Goal: Register for event/course

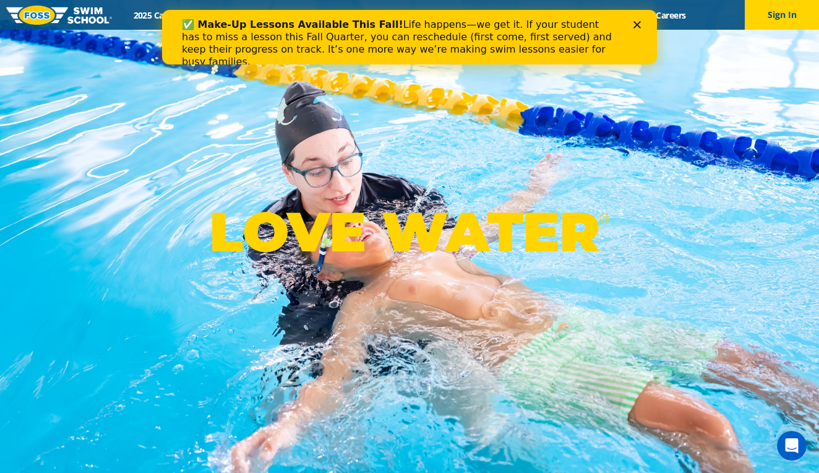
click at [639, 22] on icon "Close" at bounding box center [637, 24] width 7 height 7
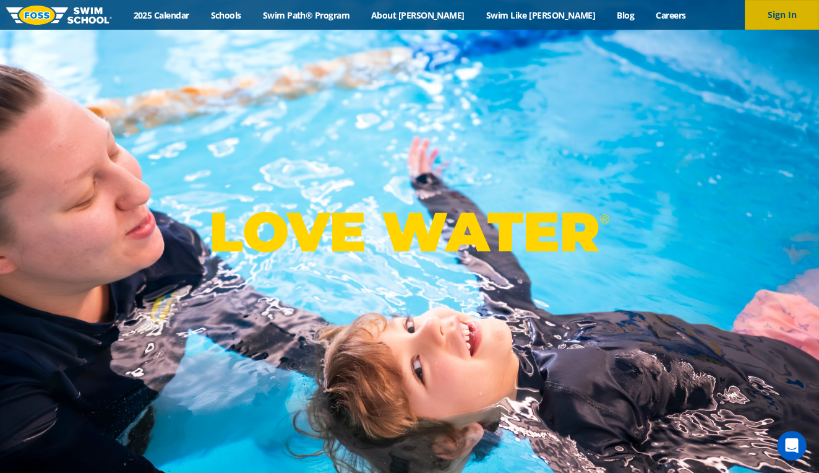
click at [768, 20] on button "Sign In" at bounding box center [782, 15] width 74 height 30
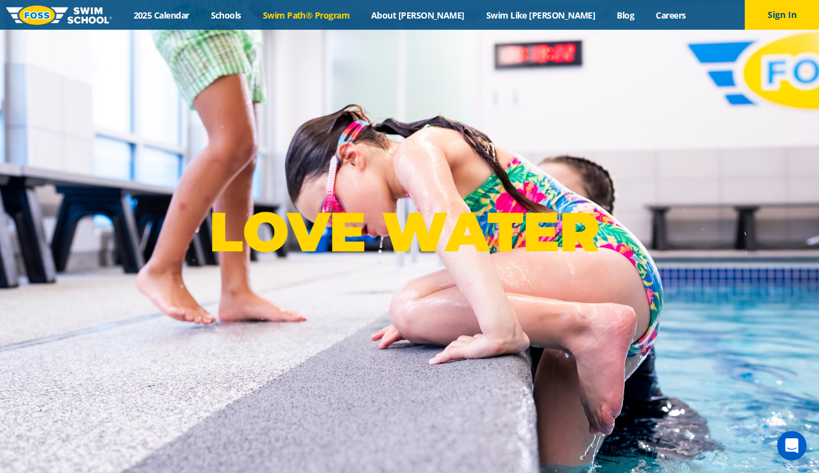
click at [360, 20] on link "Swim Path® Program" at bounding box center [306, 15] width 108 height 12
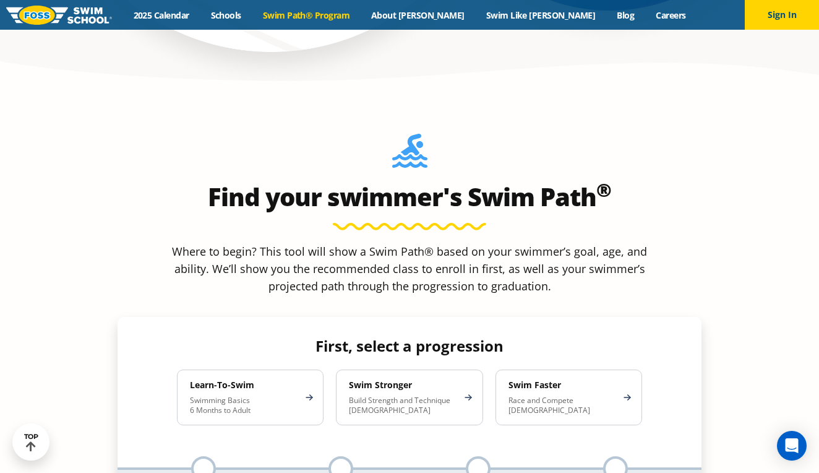
scroll to position [1047, 0]
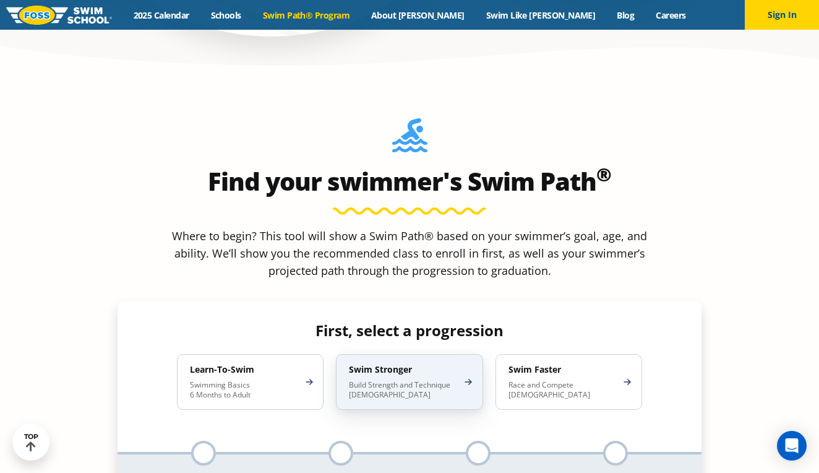
click at [426, 380] on p "Build Strength and Technique 5-13 Years Old" at bounding box center [403, 390] width 108 height 20
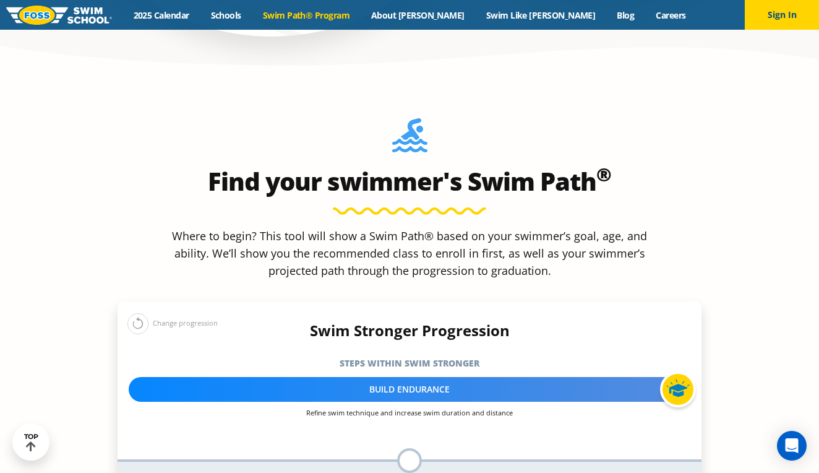
click at [460, 339] on div "Swim Stronger Progression Steps within Swim Stronger More about the Progression…" at bounding box center [410, 397] width 584 height 151
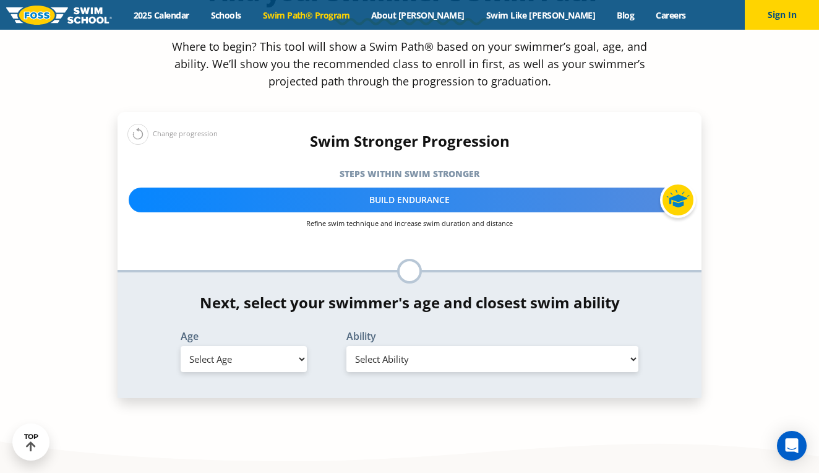
scroll to position [1238, 0]
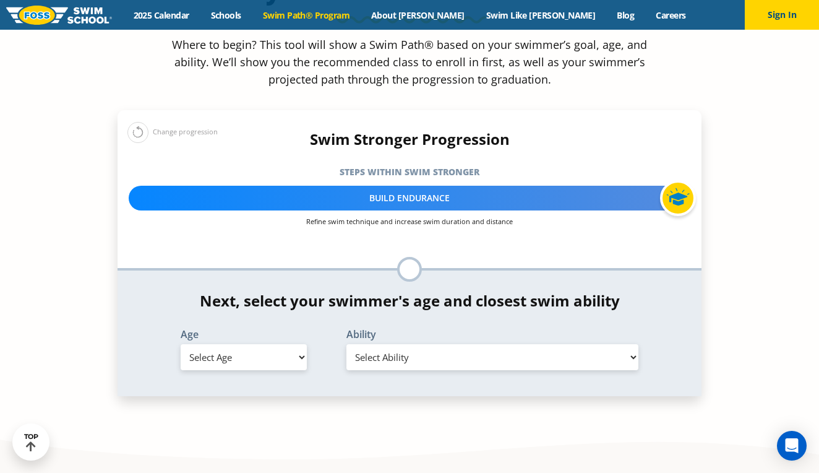
select select "6-years"
select select "6-years-when-in-the-water-reliant-on-a-life-jacket-or-floatation-device"
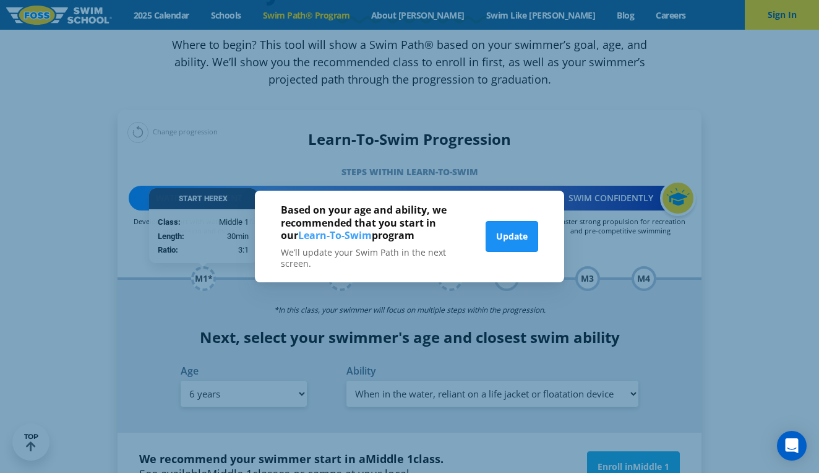
click at [508, 251] on button "Update" at bounding box center [512, 236] width 53 height 31
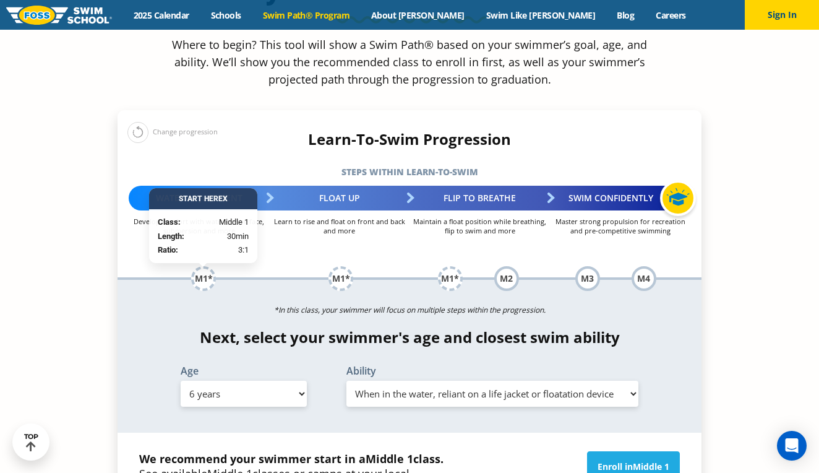
click at [522, 451] on div "Enroll in Middle 1" at bounding box center [594, 480] width 184 height 59
click at [616, 451] on link "Enroll in Middle 1" at bounding box center [633, 466] width 93 height 31
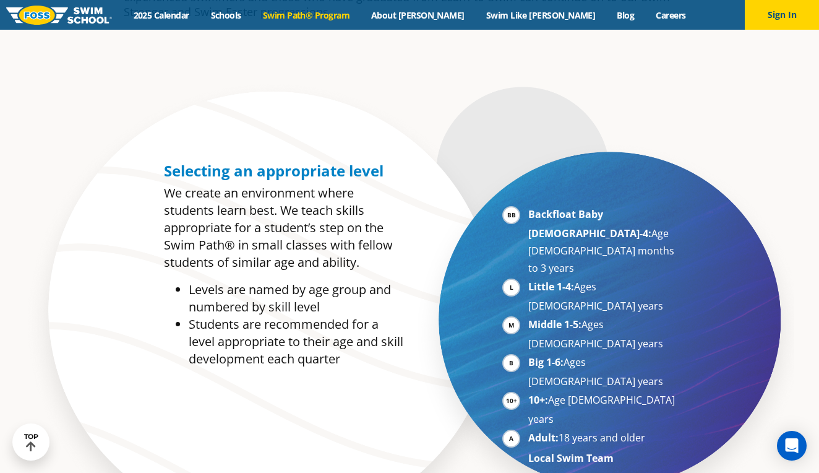
scroll to position [561, 0]
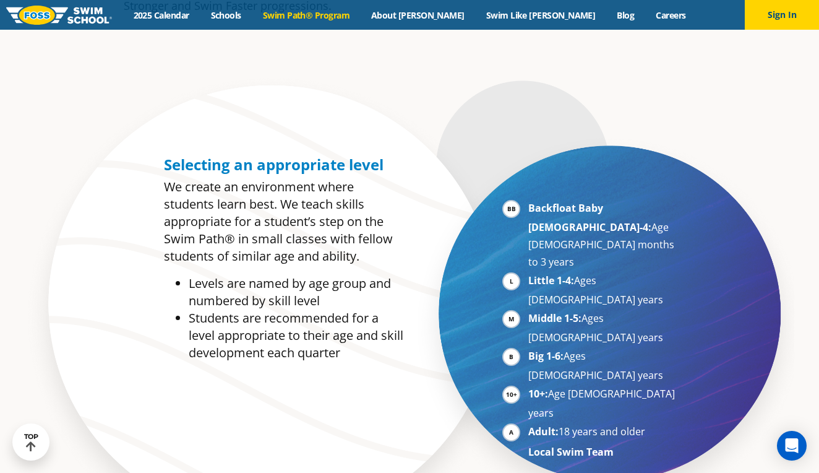
click at [728, 340] on section "Selecting an appropriate level We create an environment where students learn be…" at bounding box center [409, 316] width 819 height 488
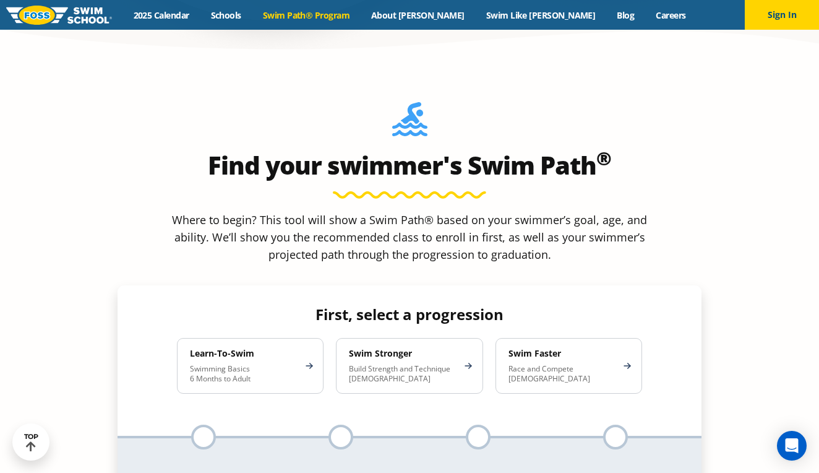
scroll to position [1065, 0]
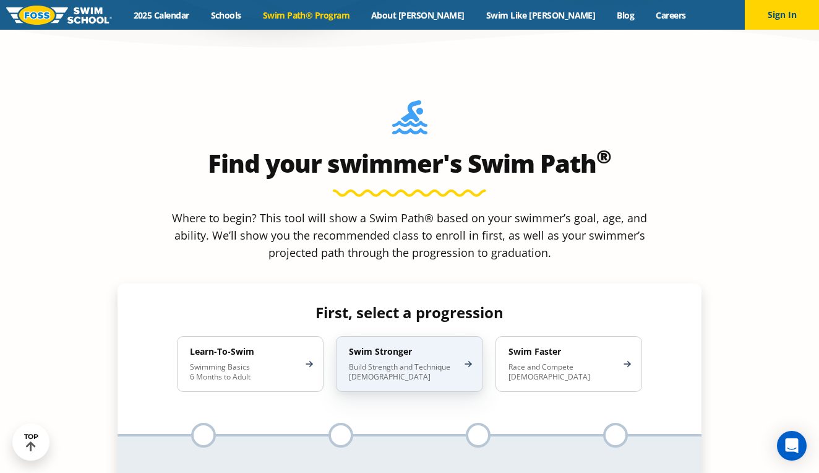
click at [477, 336] on div "Swim Stronger Build Strength and Technique [DEMOGRAPHIC_DATA]" at bounding box center [409, 364] width 147 height 56
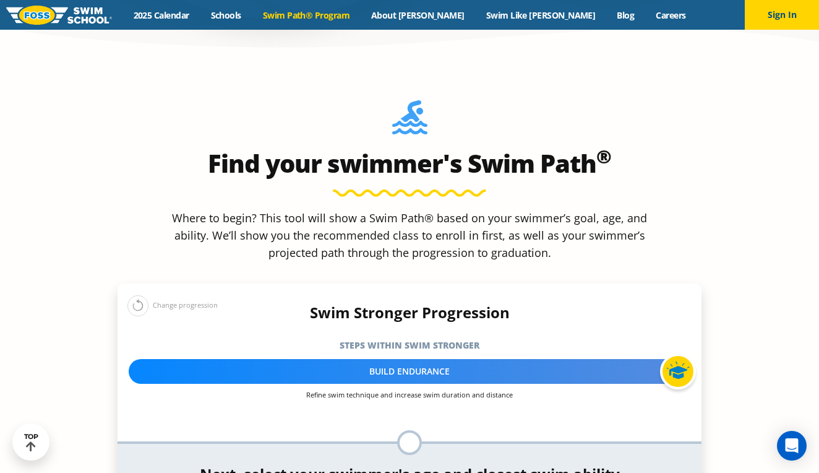
click at [480, 321] on div "Swim Stronger Progression Steps within Swim Stronger More about the Progression…" at bounding box center [410, 379] width 584 height 151
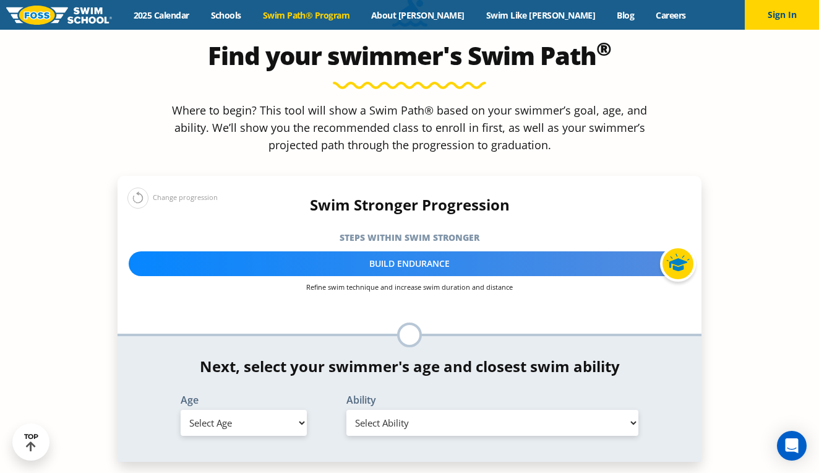
scroll to position [1175, 0]
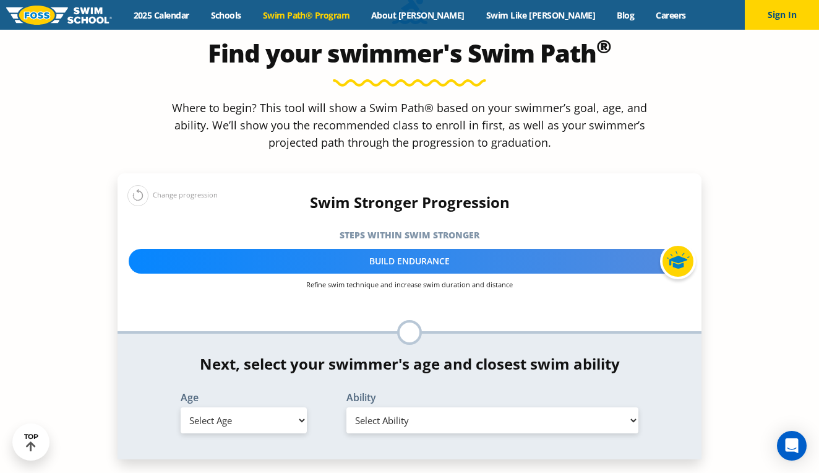
select select "6-years"
click at [391, 392] on div "Ability Select Ability First in-water experience When in the water, reliant on …" at bounding box center [493, 414] width 332 height 45
select select "6-years-when-in-the-water-reliant-on-a-life-jacket-or-floatation-device"
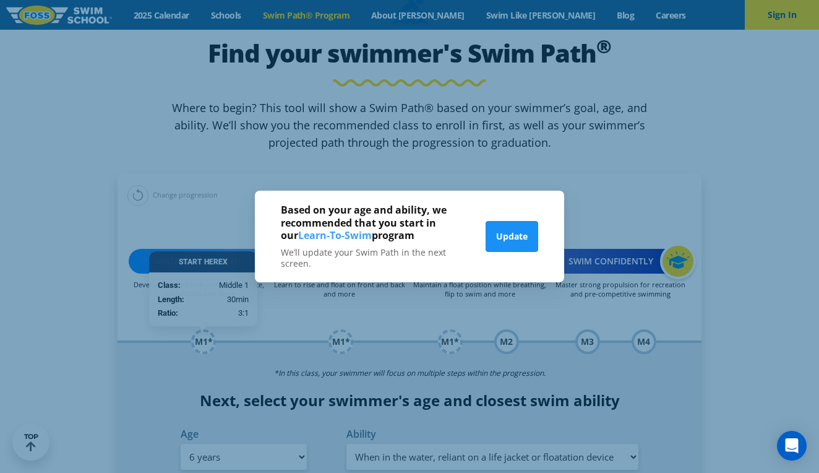
click at [501, 243] on button "Update" at bounding box center [512, 236] width 53 height 31
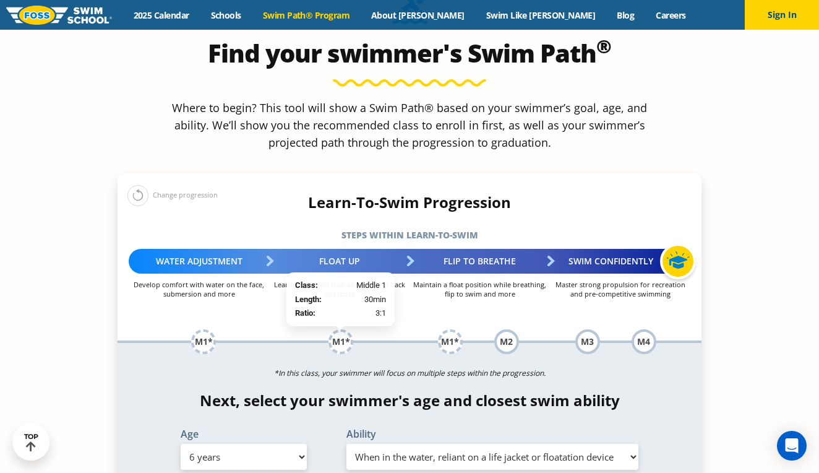
click at [343, 329] on div "M1*" at bounding box center [341, 341] width 25 height 25
click at [345, 371] on div "*In this class, your swimmer will focus on multiple steps within the progressio…" at bounding box center [410, 419] width 584 height 153
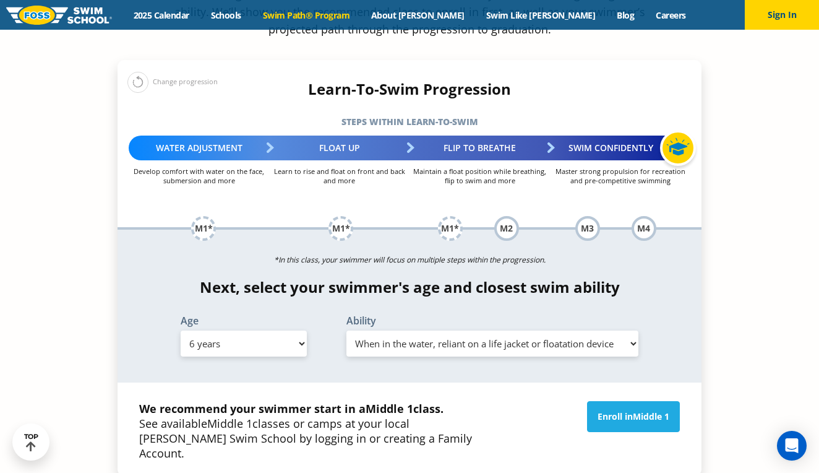
scroll to position [1290, 0]
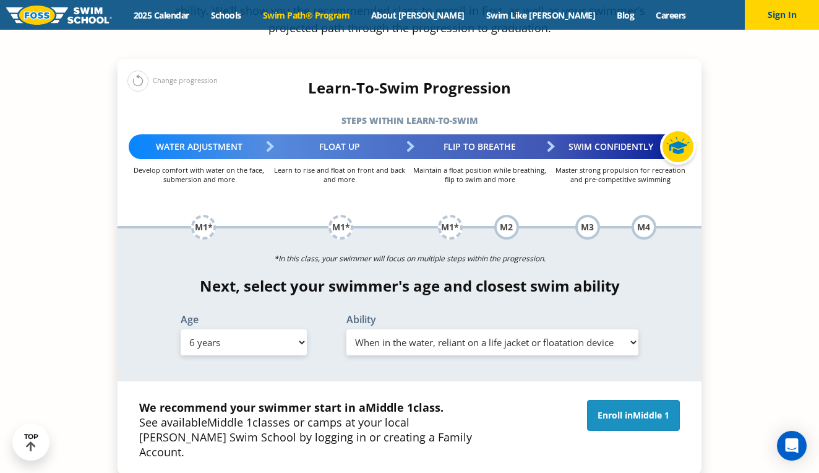
click at [623, 400] on link "Enroll in Middle 1" at bounding box center [633, 415] width 93 height 31
